Goal: Register for event/course

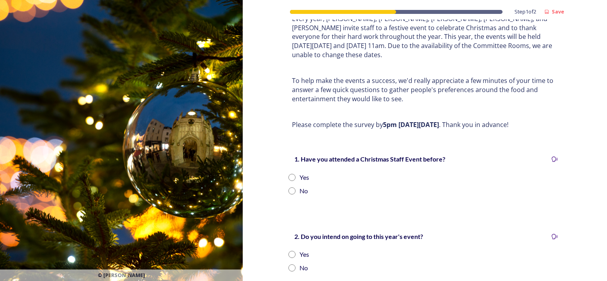
scroll to position [79, 0]
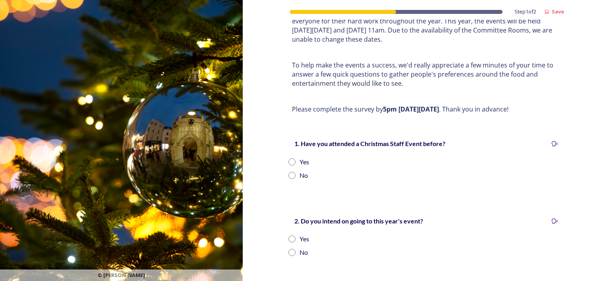
click at [288, 158] on input "radio" at bounding box center [291, 161] width 7 height 7
radio input "true"
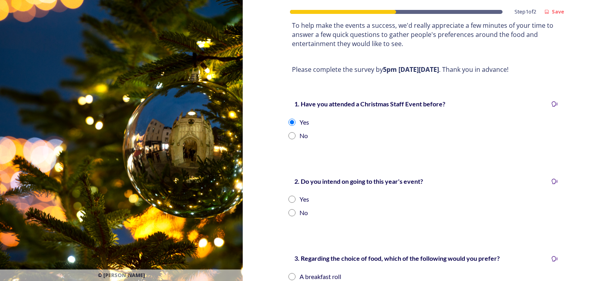
click at [292, 196] on input "radio" at bounding box center [291, 199] width 7 height 7
radio input "true"
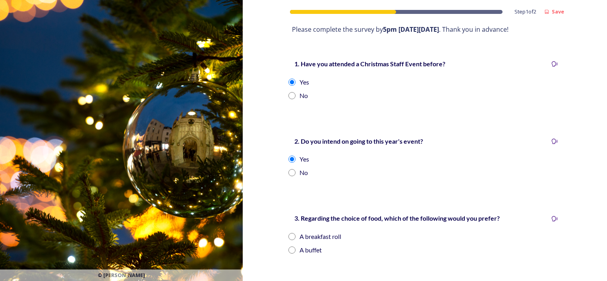
scroll to position [199, 0]
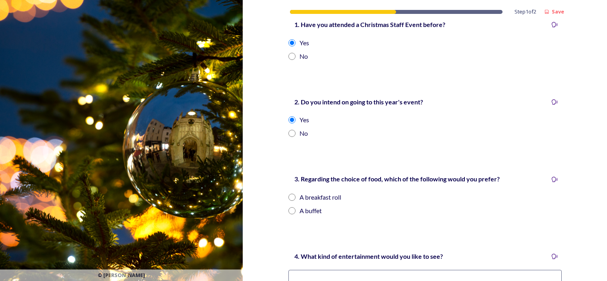
click at [291, 207] on input "radio" at bounding box center [291, 210] width 7 height 7
radio input "true"
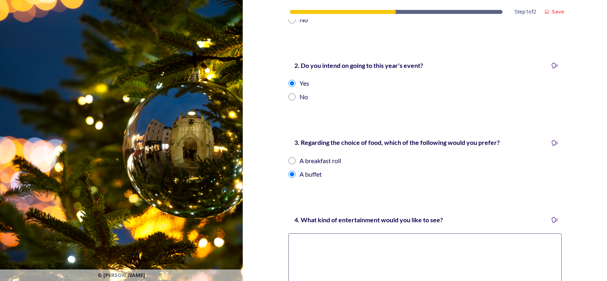
scroll to position [318, 0]
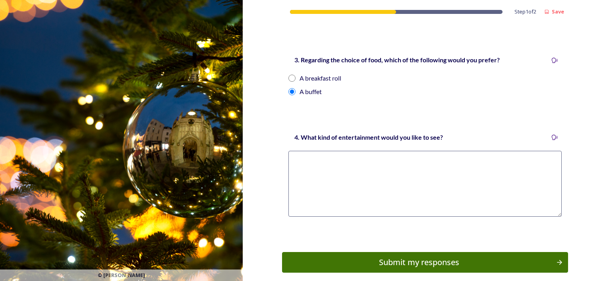
click at [298, 193] on textarea at bounding box center [424, 184] width 273 height 66
type textarea "Quiz"
click at [346, 257] on div "Submit my responses" at bounding box center [419, 263] width 268 height 12
